Goal: Task Accomplishment & Management: Complete application form

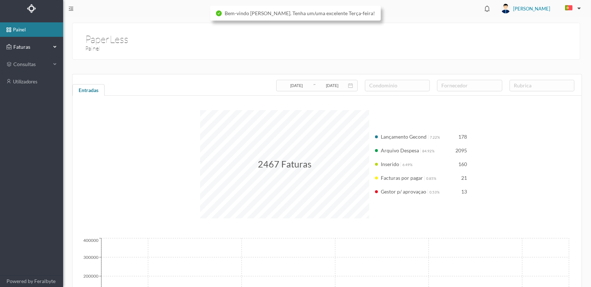
click at [16, 47] on span "Faturas" at bounding box center [32, 46] width 40 height 7
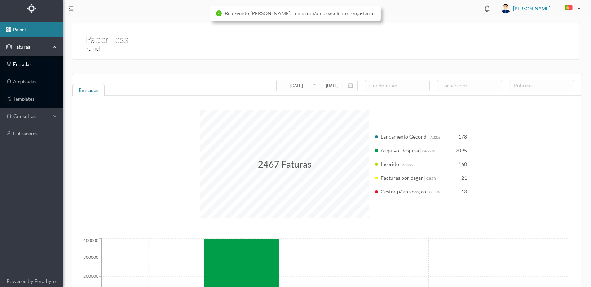
click at [17, 63] on link "entradas" at bounding box center [31, 64] width 63 height 14
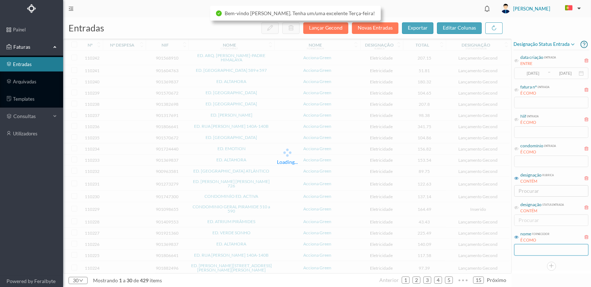
click at [532, 246] on input "text" at bounding box center [551, 250] width 74 height 12
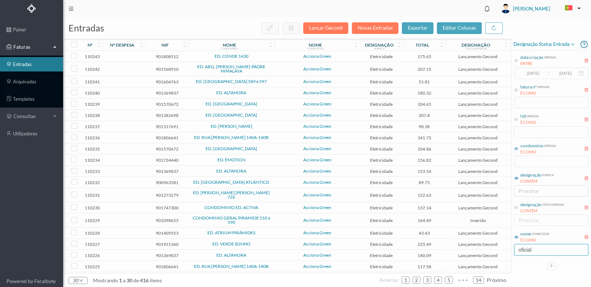
type input "oficial"
click at [515, 147] on icon at bounding box center [516, 148] width 4 height 4
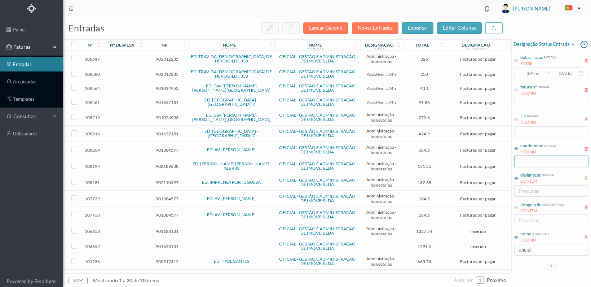
click at [521, 159] on input "text" at bounding box center [551, 161] width 74 height 12
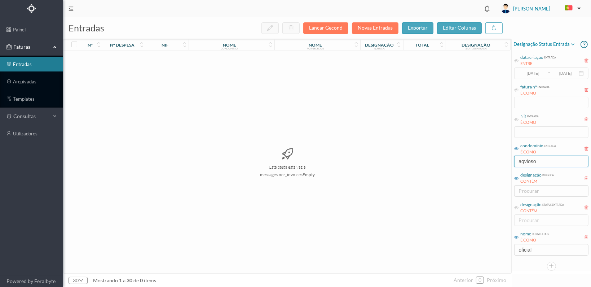
click at [525, 161] on input "aqvioso" at bounding box center [551, 161] width 74 height 12
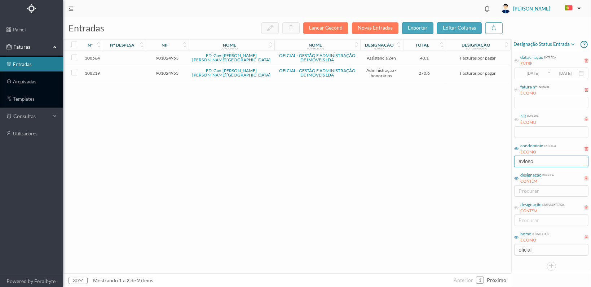
type input "avioso"
click at [163, 69] on td "901024953" at bounding box center [167, 73] width 43 height 16
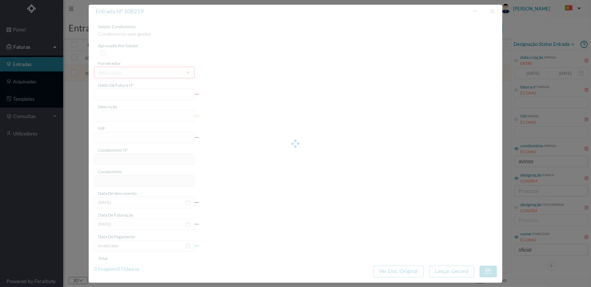
type input "FT 2025A1/3354"
type input "HONORARIOS Agosto de 2025"
type input "901024953"
type input "[DATE]"
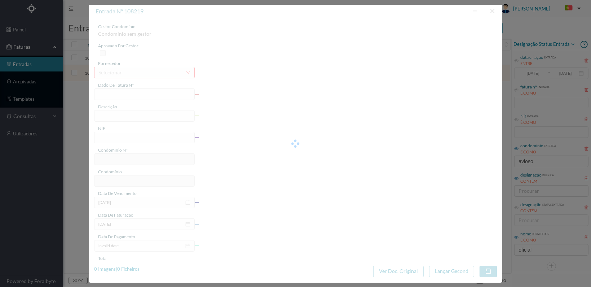
type input "[DATE]"
type input "270.60"
type input "736"
type input "ED. Gav. [PERSON_NAME] [PERSON_NAME][GEOGRAPHIC_DATA]"
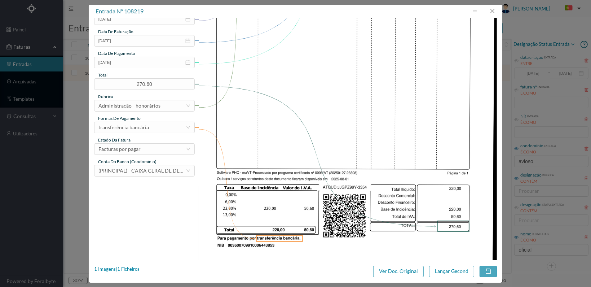
scroll to position [188, 0]
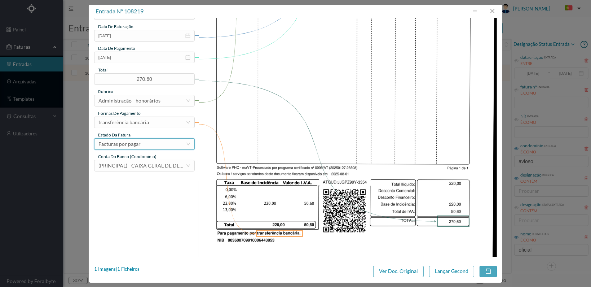
click at [167, 146] on div "Facturas por pagar" at bounding box center [141, 143] width 87 height 11
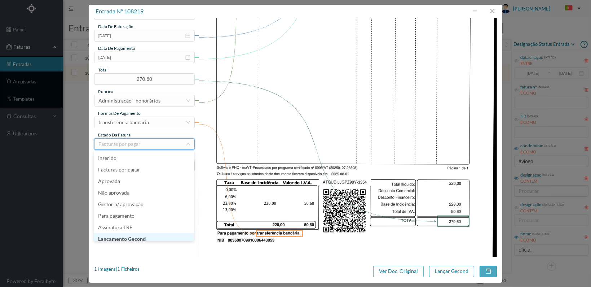
scroll to position [4, 0]
click at [166, 237] on li "Lançamento Gecond" at bounding box center [144, 235] width 100 height 12
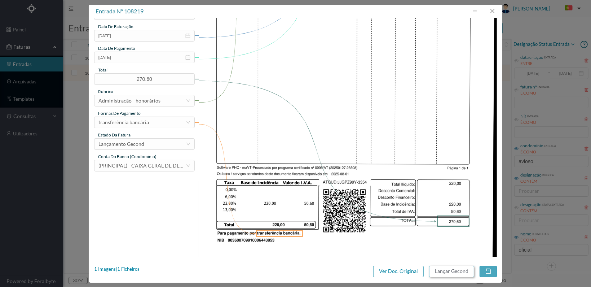
click at [449, 267] on button "Lançar Gecond" at bounding box center [451, 271] width 45 height 12
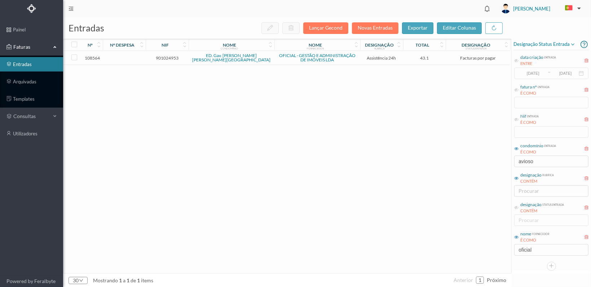
click at [166, 58] on span "901024953" at bounding box center [166, 57] width 39 height 5
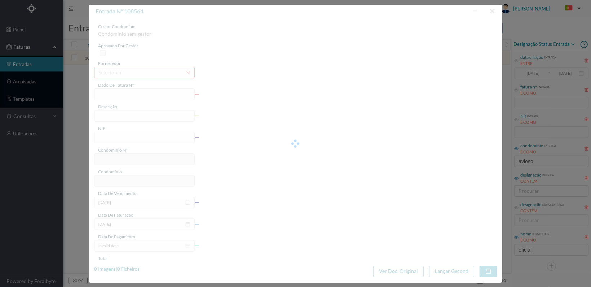
type input "FT 2025A1/3513"
type input "MANUTENÇÃO Agosto de 2025"
type input "901024953"
type input "[DATE]"
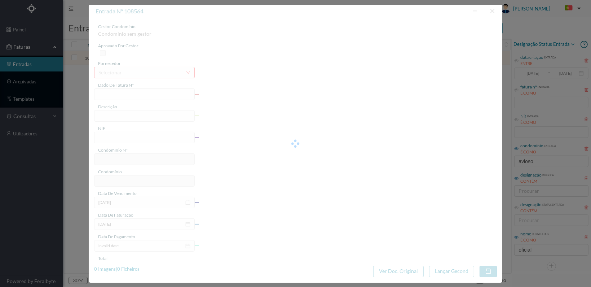
type input "[DATE]"
type input "43.10"
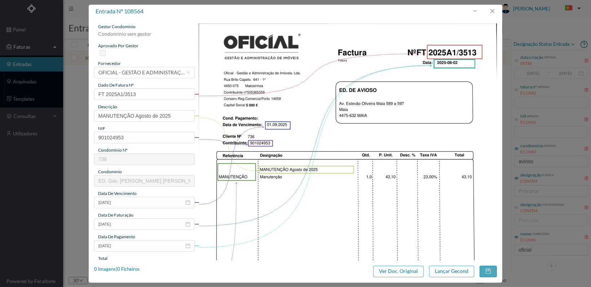
type input "736"
type input "ED. Gav. [PERSON_NAME] [PERSON_NAME][GEOGRAPHIC_DATA]"
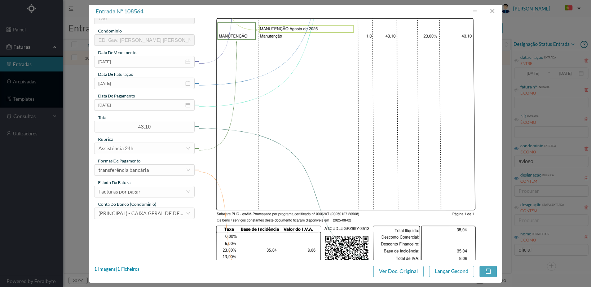
scroll to position [188, 0]
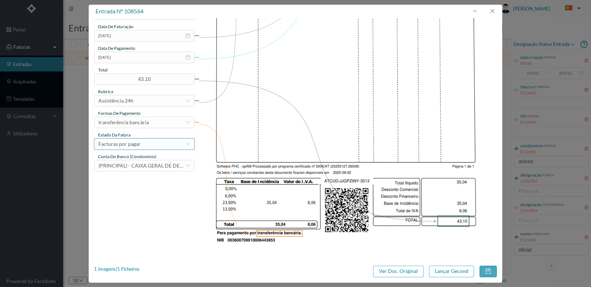
click at [169, 143] on div "Facturas por pagar" at bounding box center [141, 143] width 87 height 11
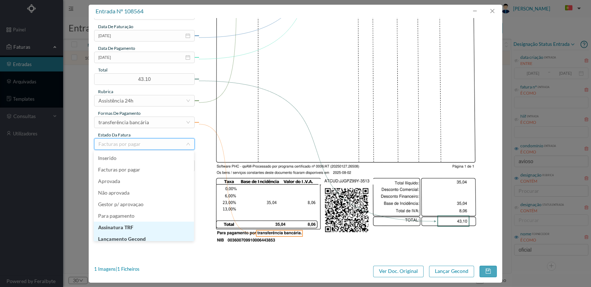
scroll to position [4, 0]
click at [162, 235] on li "Lançamento Gecond" at bounding box center [144, 235] width 100 height 12
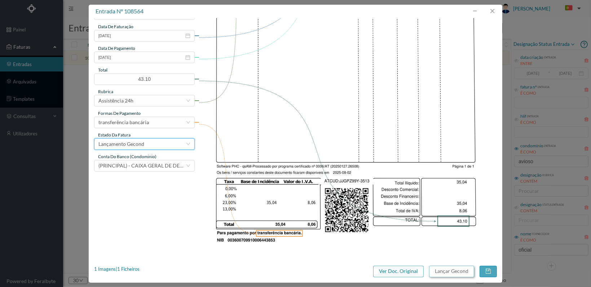
click at [449, 270] on button "Lançar Gecond" at bounding box center [451, 271] width 45 height 12
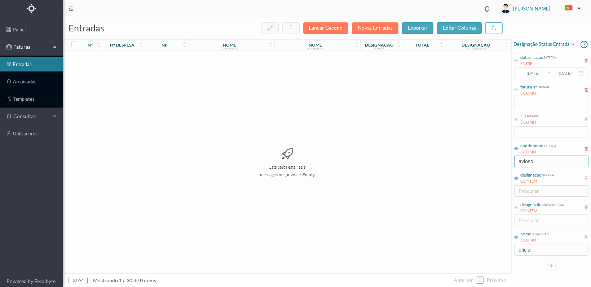
drag, startPoint x: 544, startPoint y: 162, endPoint x: 489, endPoint y: 159, distance: 55.3
click at [489, 159] on div "entradas Lançar Gecond Novas Entradas exportar editar colunas nº nº despesa nif…" at bounding box center [327, 151] width 528 height 269
type input "passeio"
drag, startPoint x: 531, startPoint y: 163, endPoint x: 509, endPoint y: 162, distance: 22.0
click at [509, 162] on div "entradas Lançar Gecond Novas Entradas exportar editar colunas nº nº despesa nif…" at bounding box center [327, 151] width 528 height 269
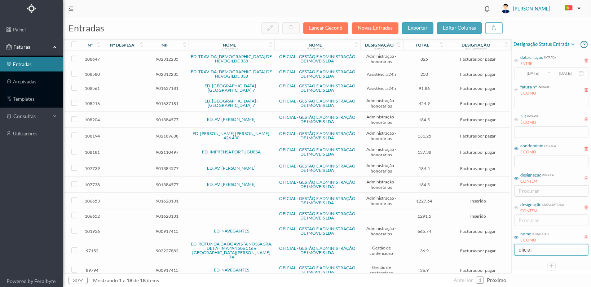
drag, startPoint x: 537, startPoint y: 250, endPoint x: 498, endPoint y: 253, distance: 38.7
click at [498, 253] on div "entradas Lançar Gecond Novas Entradas exportar editar colunas nº nº despesa nif…" at bounding box center [327, 151] width 528 height 269
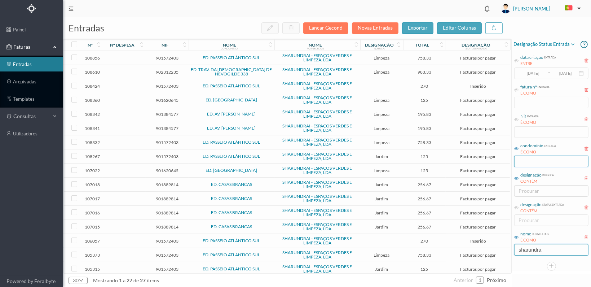
type input "sharundra"
click at [521, 163] on input "text" at bounding box center [551, 161] width 74 height 12
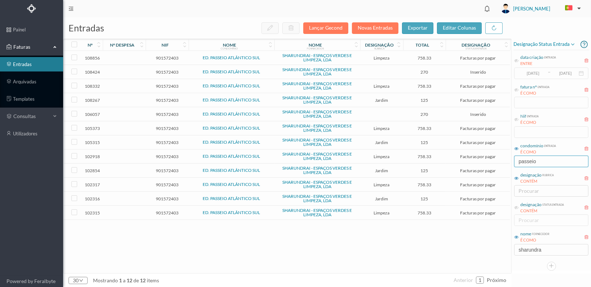
type input "passeio"
click at [170, 56] on span "901572403" at bounding box center [166, 57] width 39 height 5
click at [169, 56] on span "901572403" at bounding box center [166, 57] width 39 height 5
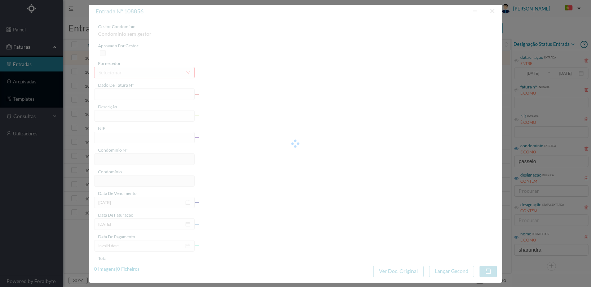
type input "FT 2025A1/1152"
type input "Serviços de Limpeza Setembro"
type input "901572403"
type input "[DATE]"
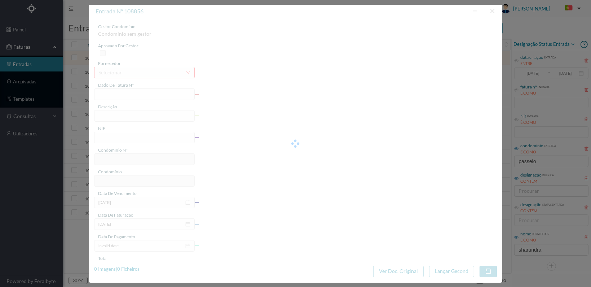
type input "[DATE]"
type input "758.33"
type input "662"
type input "ED. PASSEIO ATLÂNTICO SUL"
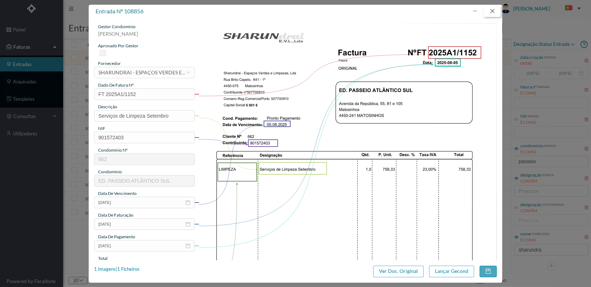
click at [490, 9] on button "button" at bounding box center [492, 11] width 17 height 12
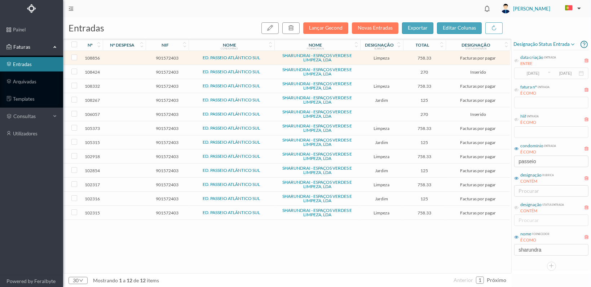
click at [171, 210] on span "901572403" at bounding box center [166, 212] width 39 height 5
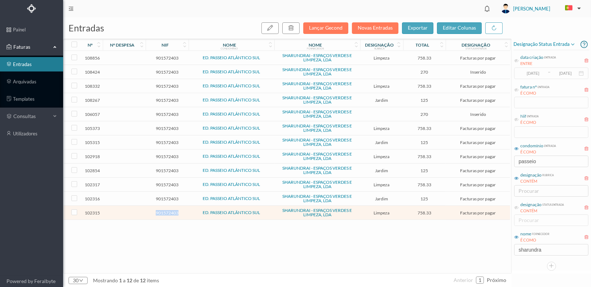
click at [171, 210] on span "901572403" at bounding box center [166, 212] width 39 height 5
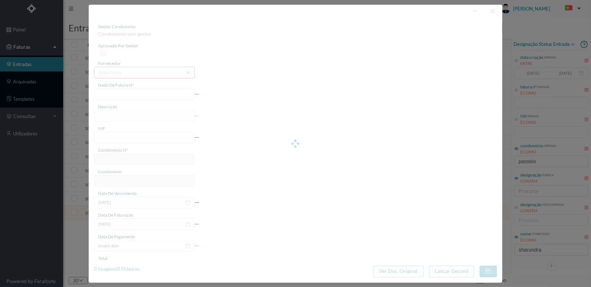
type input "FT 2025A1/720"
type input "LIMPEZA Abril de 2025"
type input "901572403"
type input "[DATE]"
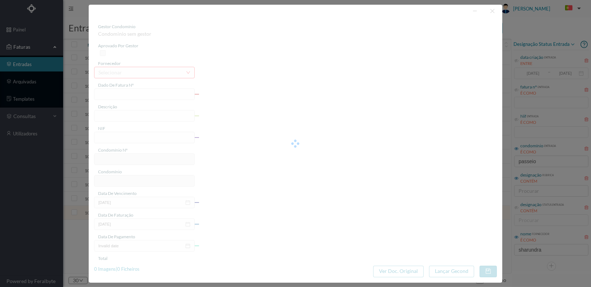
type input "[DATE]"
type input "758.33"
type input "662"
type input "ED. PASSEIO ATLÂNTICO SUL"
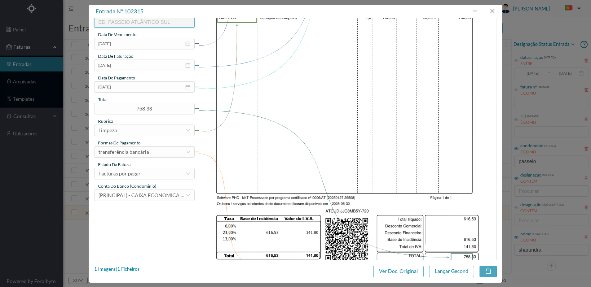
scroll to position [180, 0]
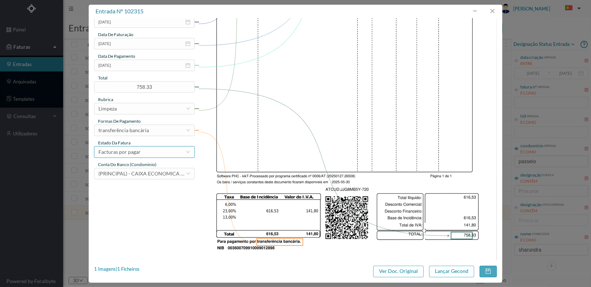
drag, startPoint x: 171, startPoint y: 154, endPoint x: 173, endPoint y: 140, distance: 14.2
click at [171, 154] on div "Facturas por pagar" at bounding box center [141, 151] width 87 height 11
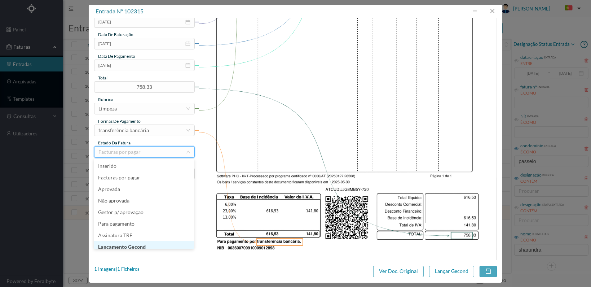
scroll to position [4, 0]
drag, startPoint x: 154, startPoint y: 241, endPoint x: 213, endPoint y: 245, distance: 59.2
click at [155, 242] on li "Lançamento Gecond" at bounding box center [144, 243] width 100 height 12
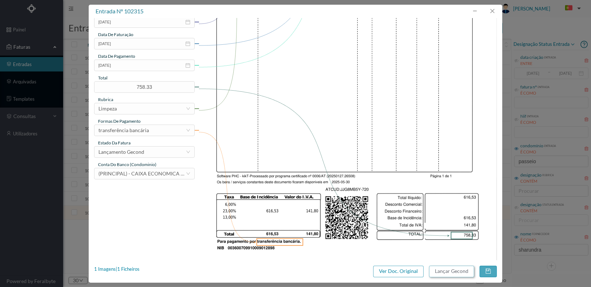
click at [450, 270] on button "Lançar Gecond" at bounding box center [451, 271] width 45 height 12
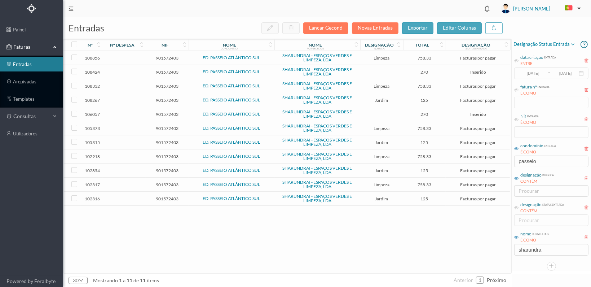
click at [171, 196] on span "901572403" at bounding box center [166, 198] width 39 height 5
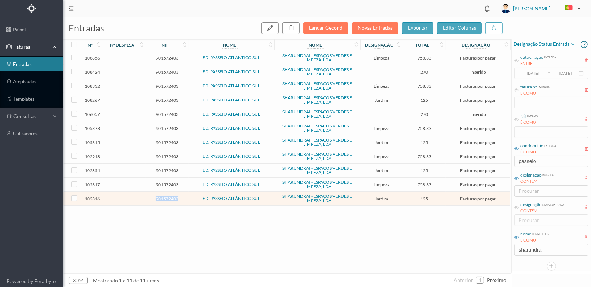
click at [171, 196] on span "901572403" at bounding box center [166, 198] width 39 height 5
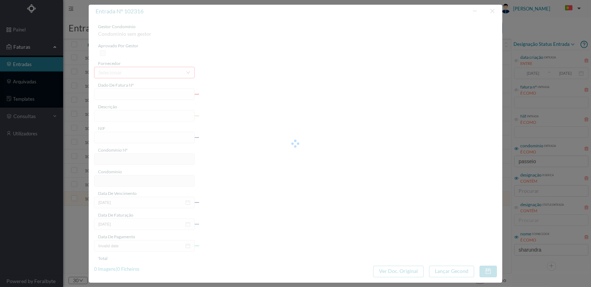
type input "FT 2025A1/721"
type input "JARDINAGEM Maio de 2025"
type input "901572403"
type input "[DATE]"
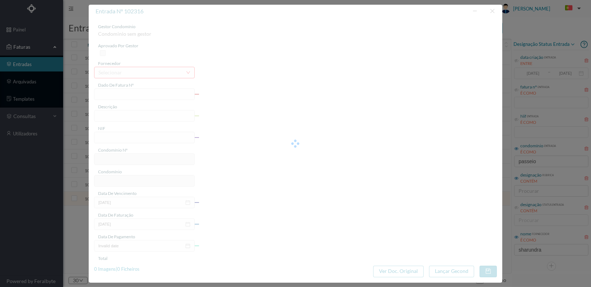
type input "[DATE]"
type input "125.00"
type input "662"
type input "ED. PASSEIO ATLÂNTICO SUL"
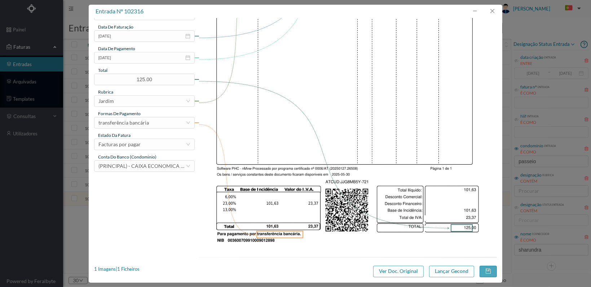
scroll to position [188, 0]
click at [154, 145] on div "Facturas por pagar" at bounding box center [141, 143] width 87 height 11
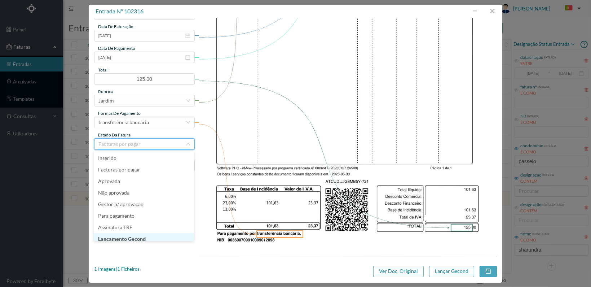
scroll to position [4, 0]
click at [149, 233] on li "Lançamento Gecond" at bounding box center [144, 235] width 100 height 12
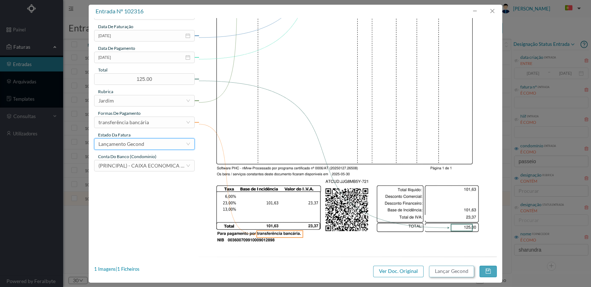
click at [444, 270] on button "Lançar Gecond" at bounding box center [451, 271] width 45 height 12
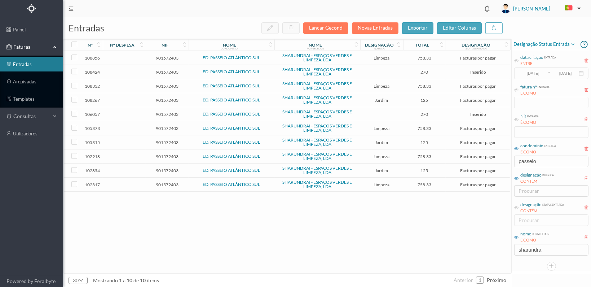
click at [170, 182] on span "901572403" at bounding box center [166, 184] width 39 height 5
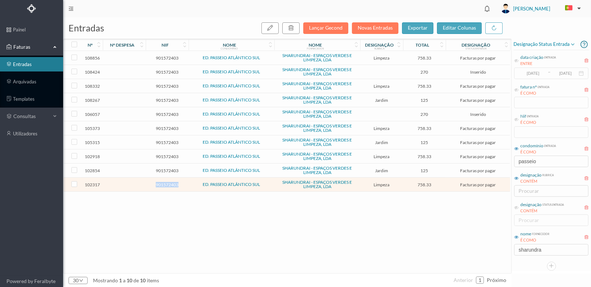
click at [170, 182] on span "901572403" at bounding box center [166, 184] width 39 height 5
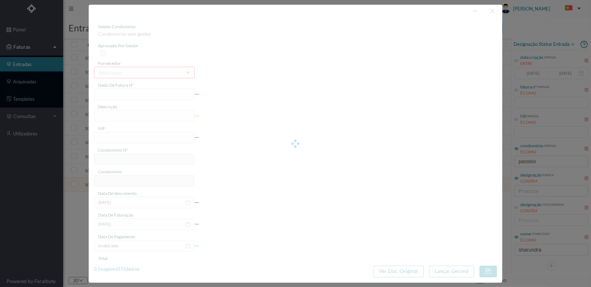
type input "FT 2025A1/722"
type input "LIMPEZA Maio de 2025"
type input "901572403"
type input "[DATE]"
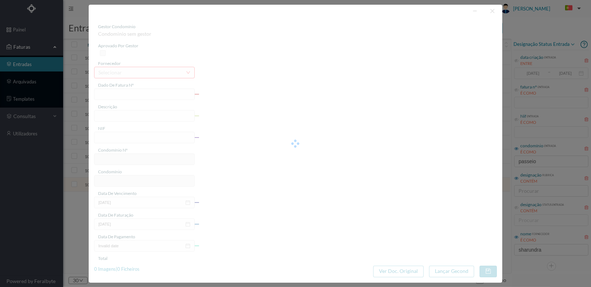
type input "[DATE]"
type input "758.33"
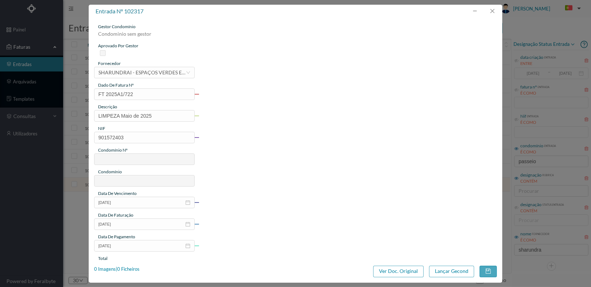
type input "662"
type input "ED. PASSEIO ATLÂNTICO SUL"
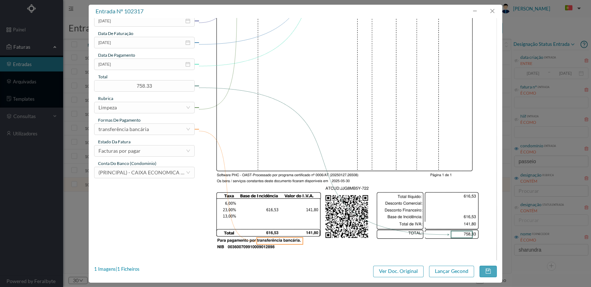
scroll to position [188, 0]
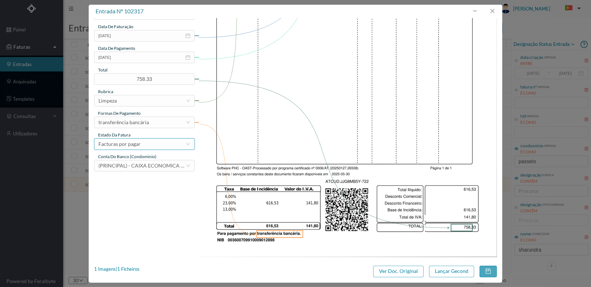
click at [152, 142] on div "Facturas por pagar" at bounding box center [141, 143] width 87 height 11
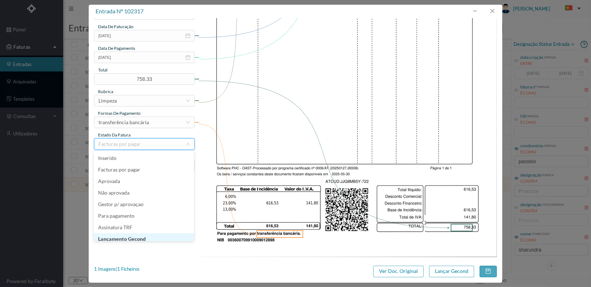
scroll to position [4, 0]
click at [145, 235] on li "Lançamento Gecond" at bounding box center [144, 235] width 100 height 12
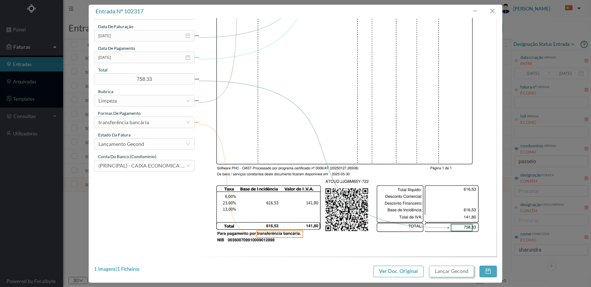
click at [454, 272] on button "Lançar Gecond" at bounding box center [451, 271] width 45 height 12
